Goal: Entertainment & Leisure: Consume media (video, audio)

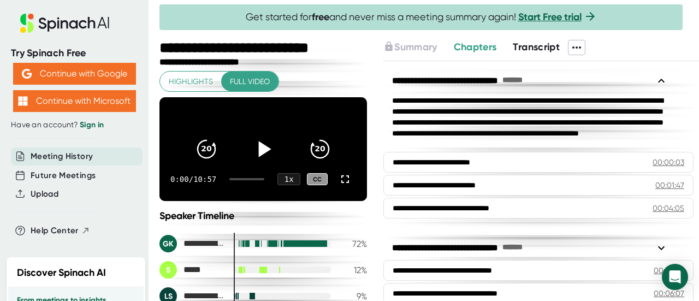
scroll to position [146, 0]
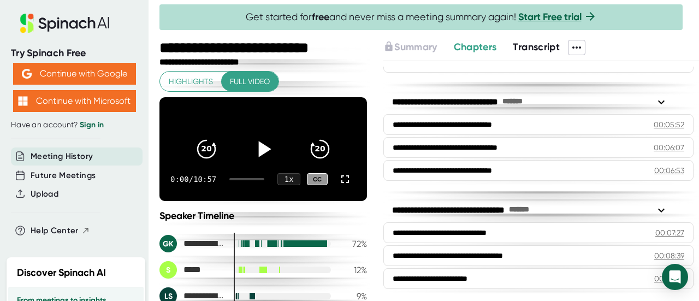
click at [260, 155] on icon at bounding box center [265, 149] width 13 height 16
click at [339, 186] on icon at bounding box center [345, 179] width 13 height 13
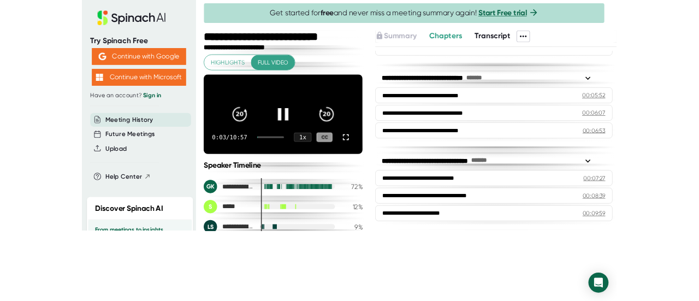
scroll to position [54, 0]
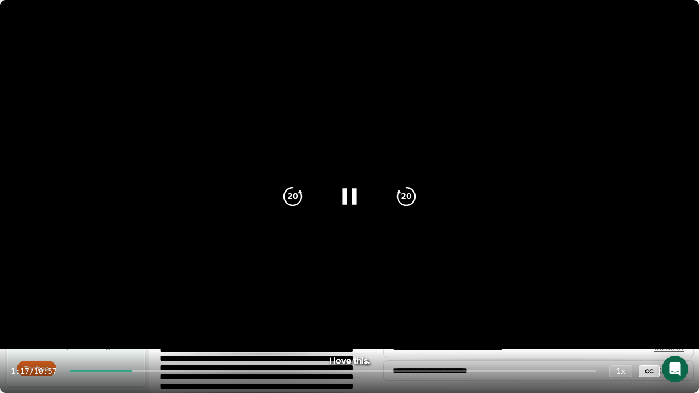
drag, startPoint x: 104, startPoint y: 369, endPoint x: 130, endPoint y: 368, distance: 26.2
click at [130, 300] on div "1:17 / 10:57 1 x CC" at bounding box center [349, 371] width 699 height 44
drag, startPoint x: 134, startPoint y: 372, endPoint x: 144, endPoint y: 372, distance: 10.4
click at [144, 300] on div "1:19 / 10:57 1 x CC" at bounding box center [349, 371] width 699 height 44
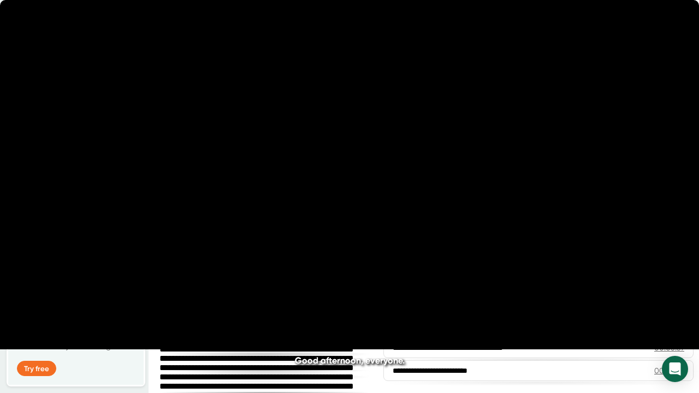
click at [349, 198] on icon at bounding box center [349, 196] width 27 height 27
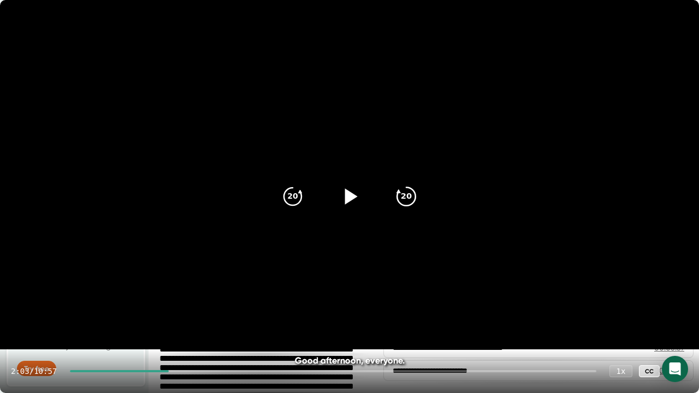
click at [399, 195] on icon "20" at bounding box center [406, 196] width 27 height 27
click at [346, 200] on icon at bounding box center [351, 196] width 13 height 16
click at [653, 300] on div "CC" at bounding box center [649, 371] width 21 height 13
click at [413, 197] on icon "20" at bounding box center [406, 196] width 27 height 27
click at [405, 193] on icon "20" at bounding box center [406, 196] width 27 height 27
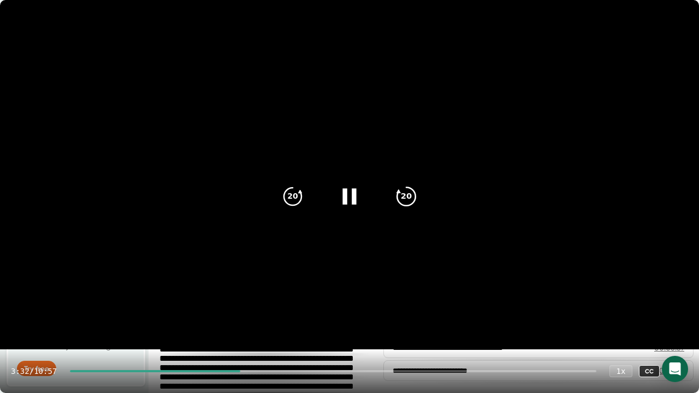
click at [408, 193] on icon "20" at bounding box center [406, 196] width 27 height 27
click at [402, 194] on icon "20" at bounding box center [406, 196] width 27 height 27
click at [401, 194] on icon "20" at bounding box center [406, 196] width 27 height 27
click at [680, 300] on icon at bounding box center [677, 372] width 8 height 8
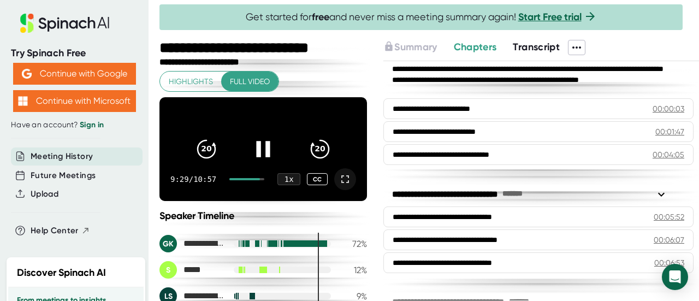
click at [339, 186] on icon at bounding box center [345, 179] width 13 height 13
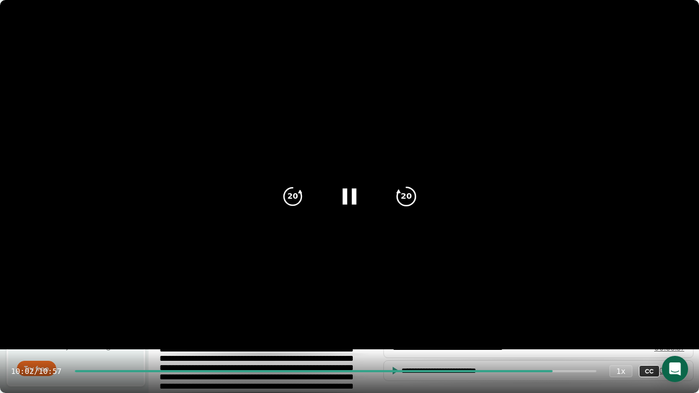
click at [406, 197] on icon "20" at bounding box center [406, 196] width 27 height 27
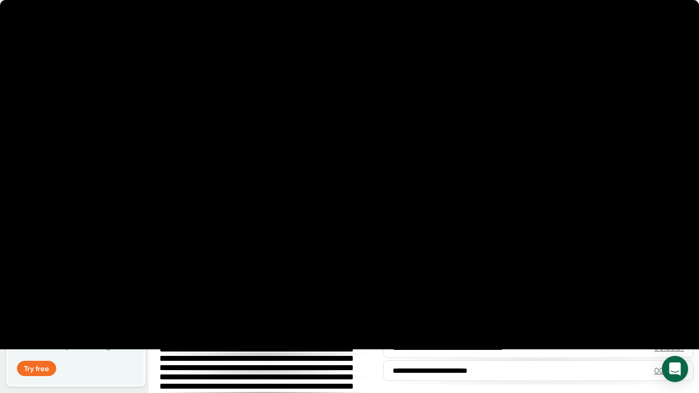
click at [406, 197] on icon "20" at bounding box center [406, 196] width 27 height 27
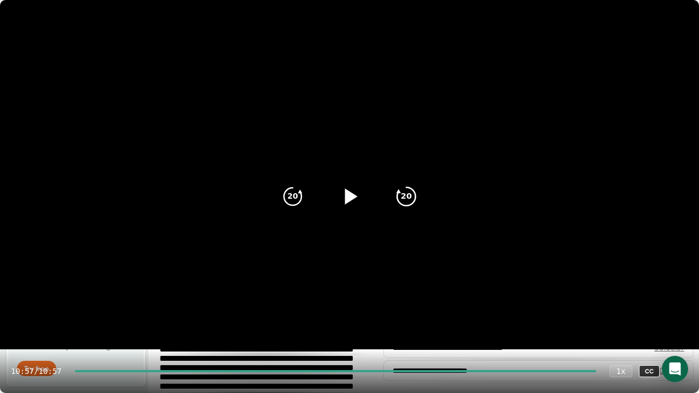
click at [406, 197] on icon "20" at bounding box center [406, 196] width 27 height 27
click at [347, 194] on icon at bounding box center [351, 196] width 13 height 16
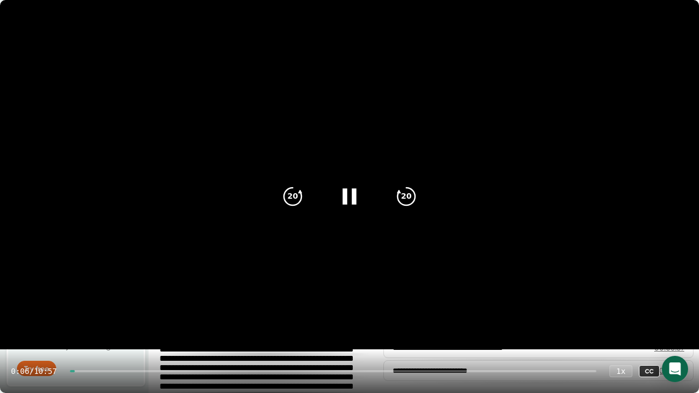
click at [374, 176] on div "20 20" at bounding box center [349, 197] width 157 height 44
click at [351, 192] on icon at bounding box center [349, 196] width 27 height 27
click at [677, 300] on icon at bounding box center [677, 371] width 13 height 13
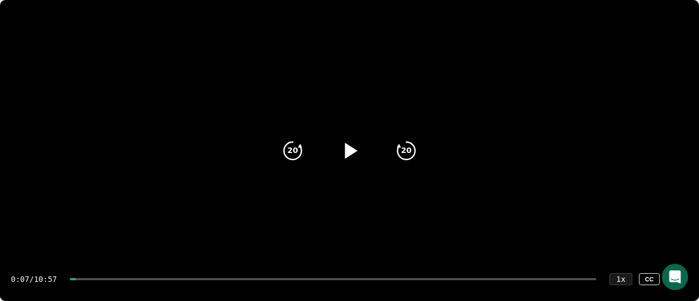
scroll to position [91, 0]
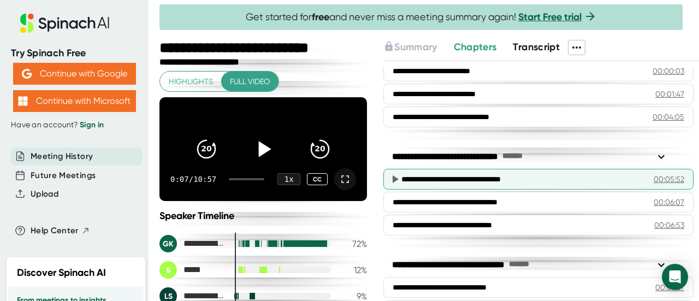
click at [655, 177] on div "00:05:52" at bounding box center [669, 179] width 31 height 11
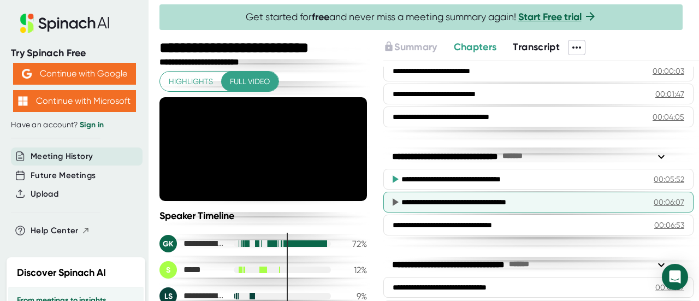
click at [654, 197] on div "00:06:07" at bounding box center [669, 202] width 31 height 11
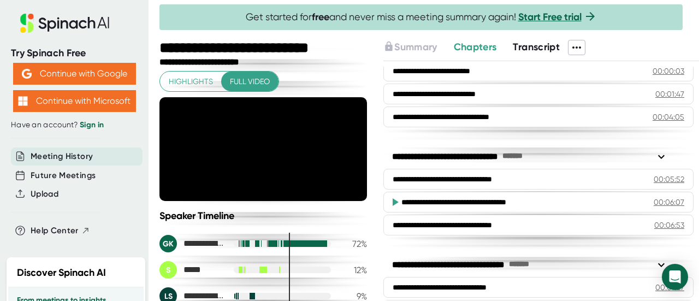
click at [654, 199] on div "00:06:07" at bounding box center [669, 202] width 31 height 11
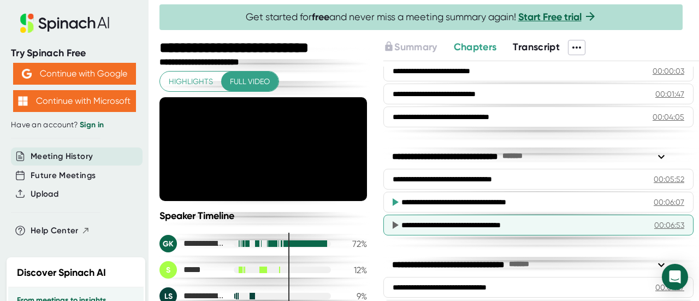
click at [654, 220] on div "00:06:53" at bounding box center [669, 225] width 30 height 11
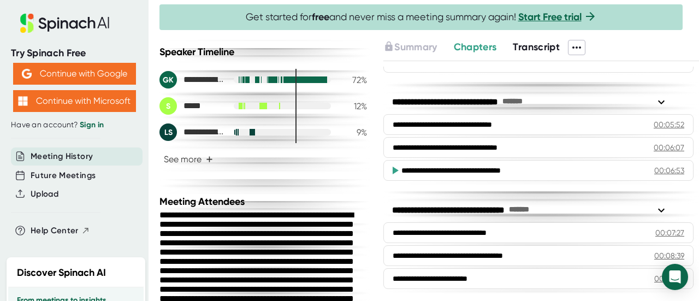
scroll to position [0, 0]
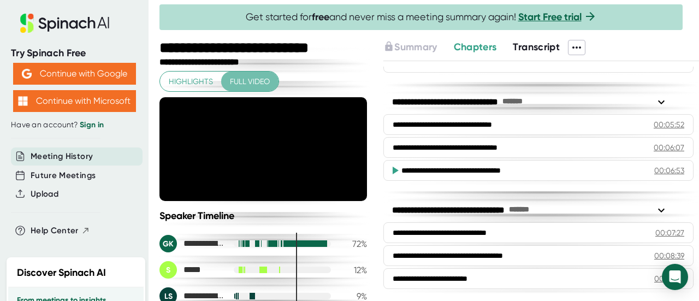
click at [247, 78] on span "Full video" at bounding box center [250, 82] width 40 height 14
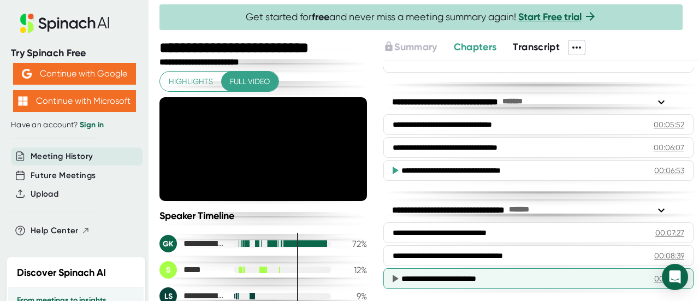
click at [654, 276] on div "00:09:59" at bounding box center [669, 278] width 30 height 11
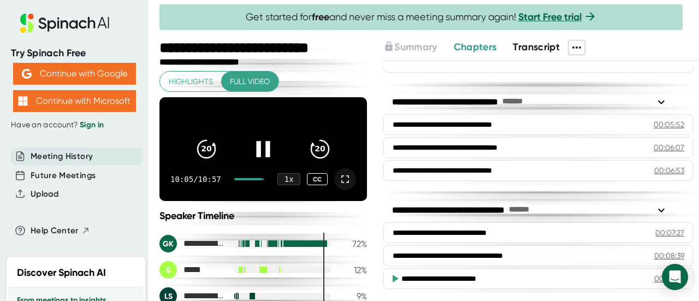
click at [257, 151] on icon at bounding box center [263, 148] width 27 height 27
